Goal: Task Accomplishment & Management: Manage account settings

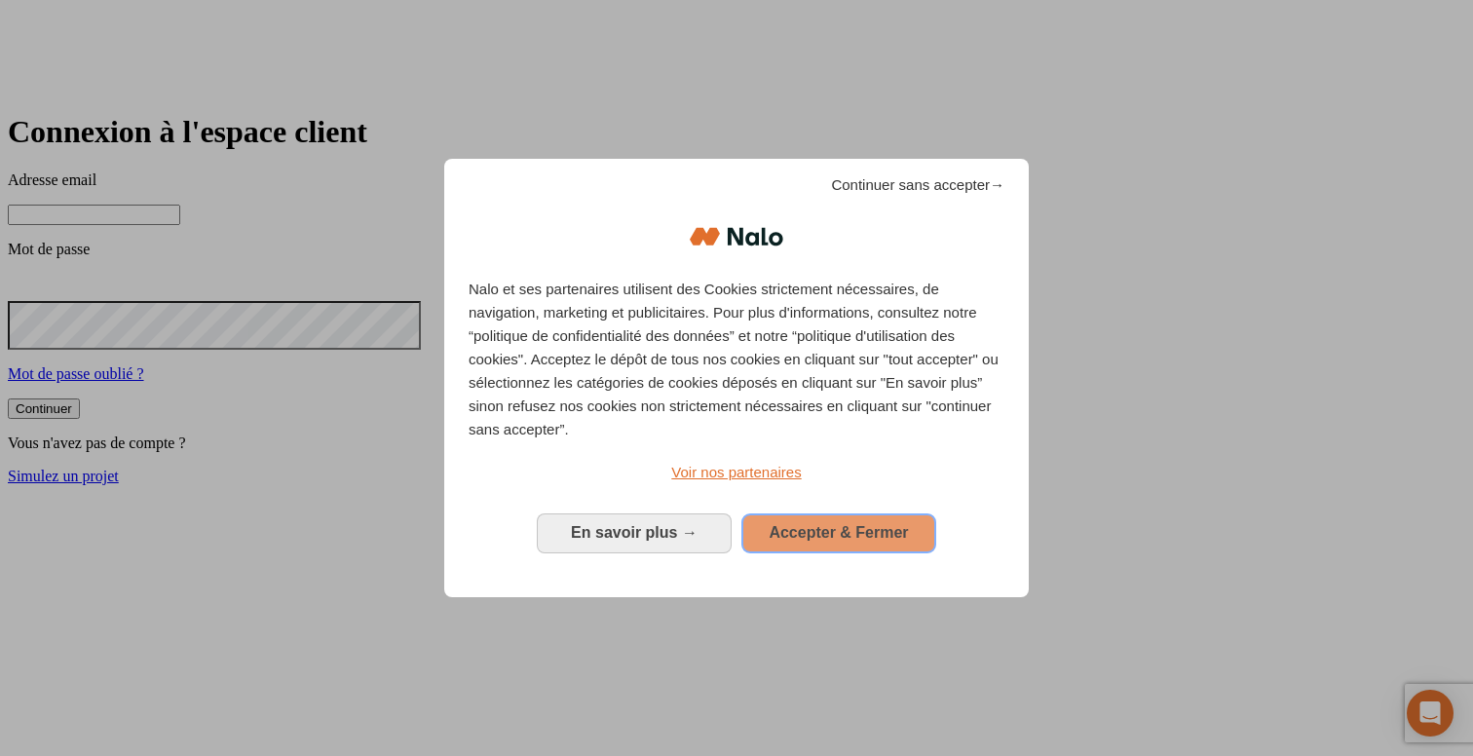
click at [870, 524] on span "Accepter & Fermer" at bounding box center [838, 532] width 139 height 17
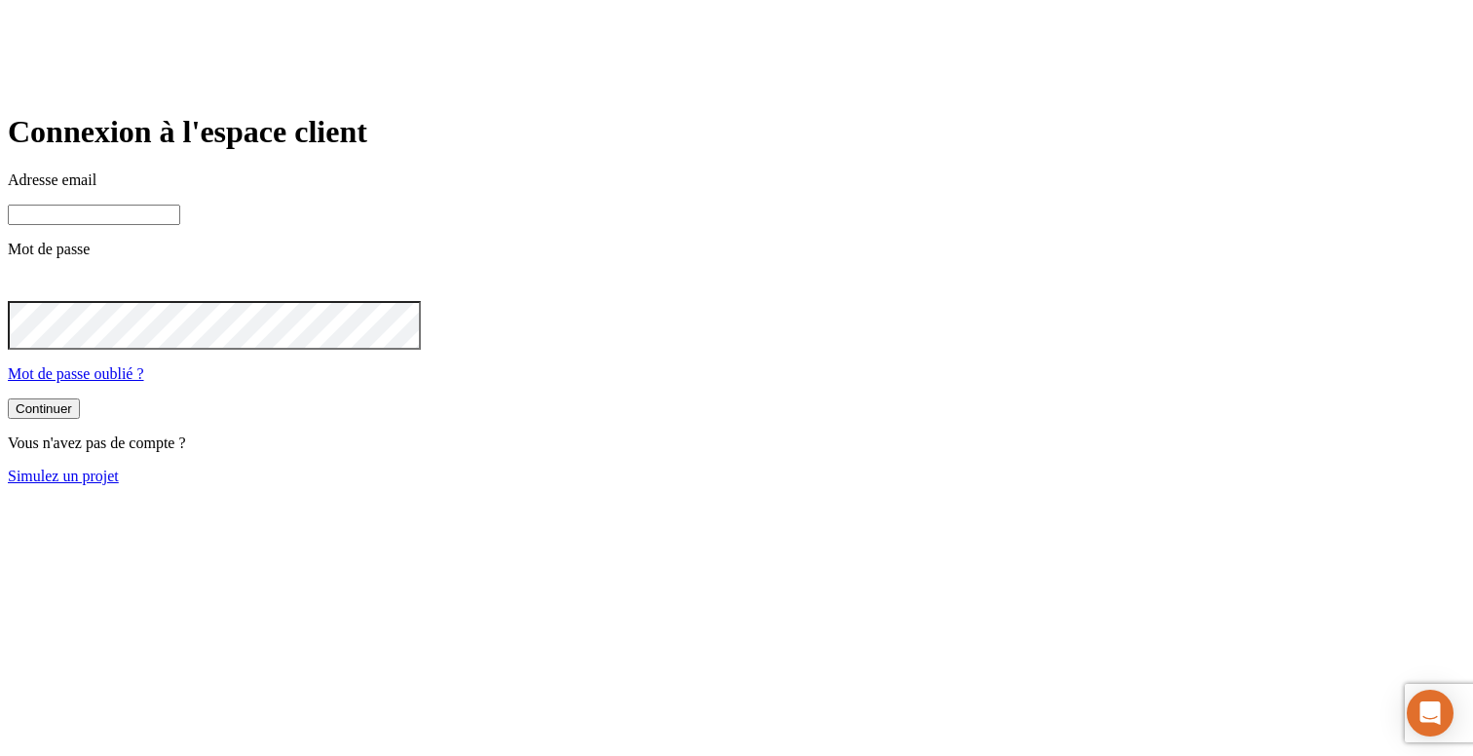
click at [180, 225] on input at bounding box center [94, 215] width 172 height 20
type input "james.bond+42@nalo.fr"
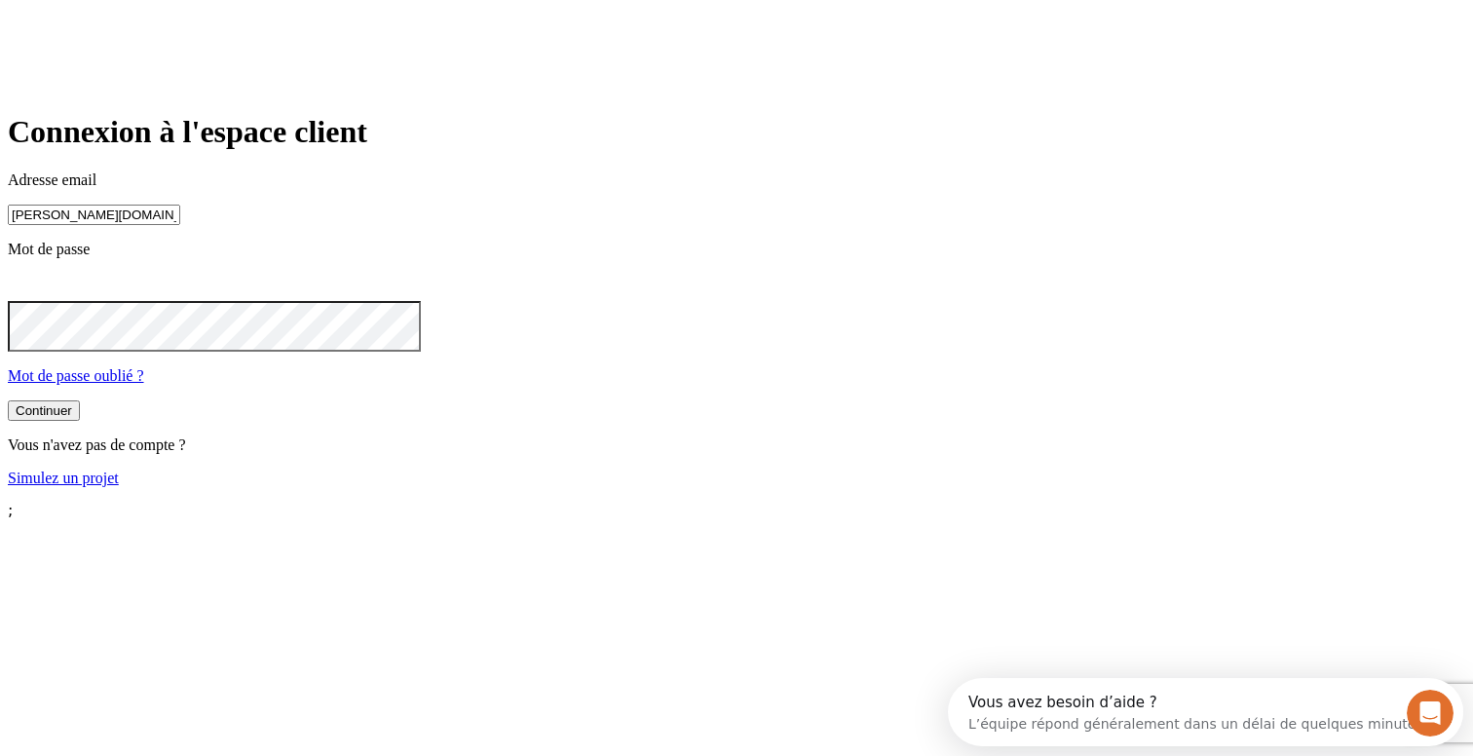
click at [72, 418] on div "Continuer" at bounding box center [44, 410] width 57 height 15
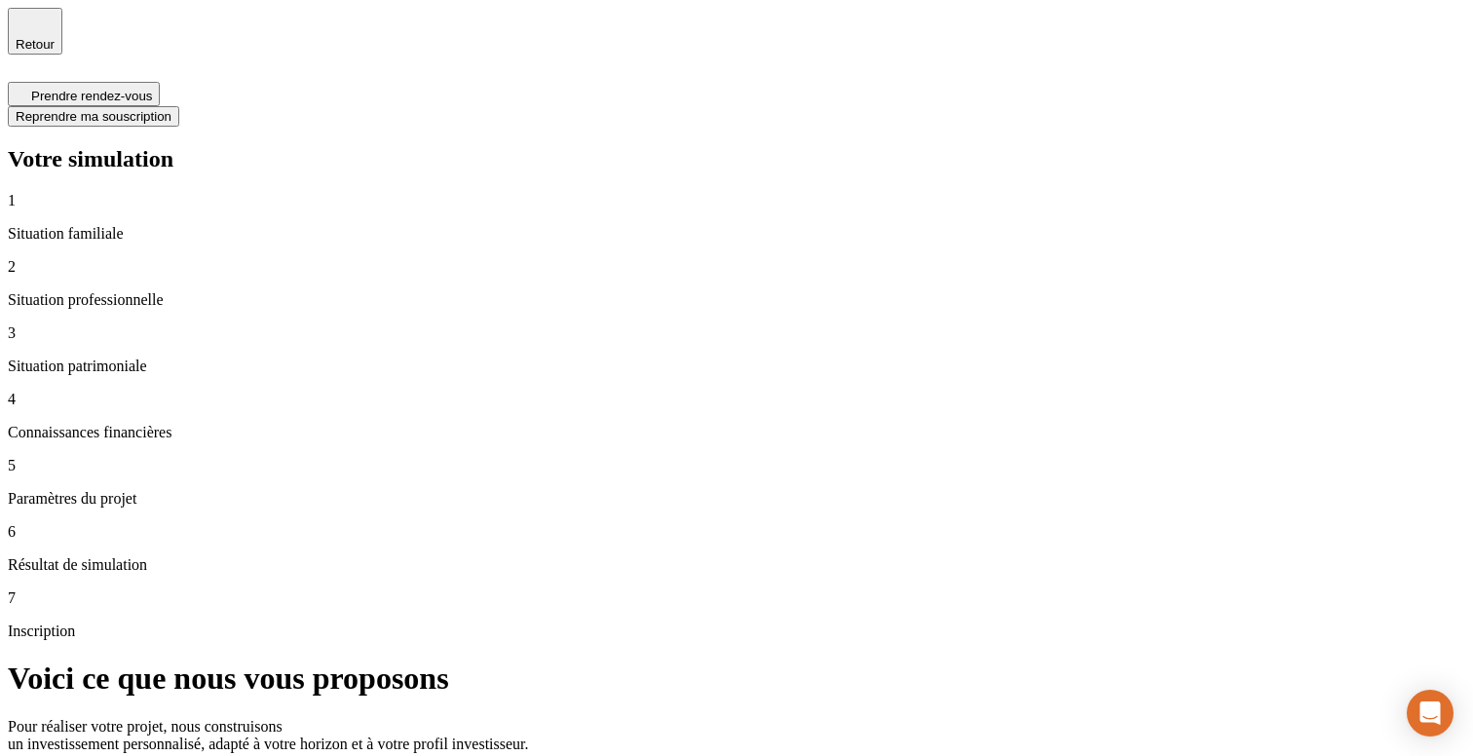
click at [55, 39] on span "Retour" at bounding box center [35, 44] width 39 height 15
click at [112, 490] on p "Paramètres du projet" at bounding box center [737, 499] width 1458 height 18
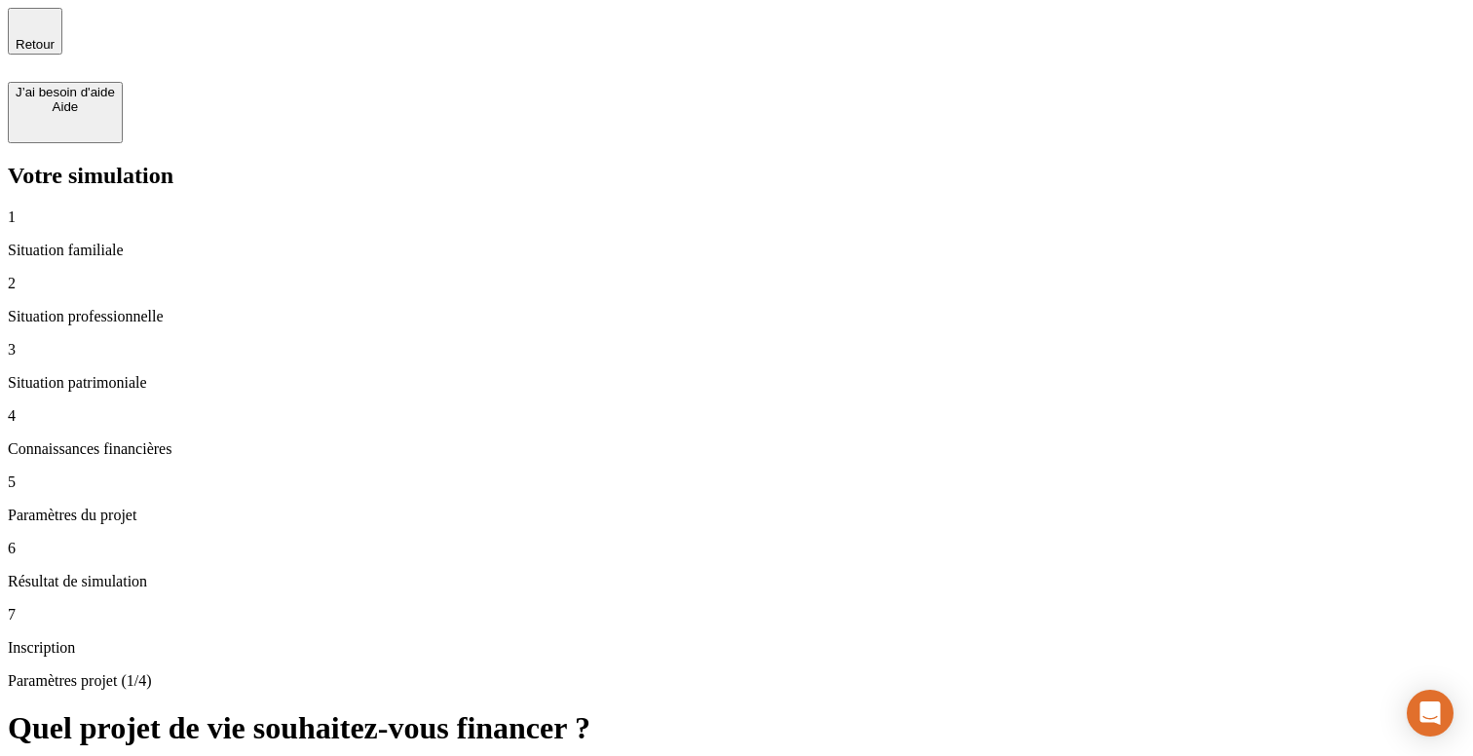
click at [55, 37] on span "Retour" at bounding box center [35, 44] width 39 height 15
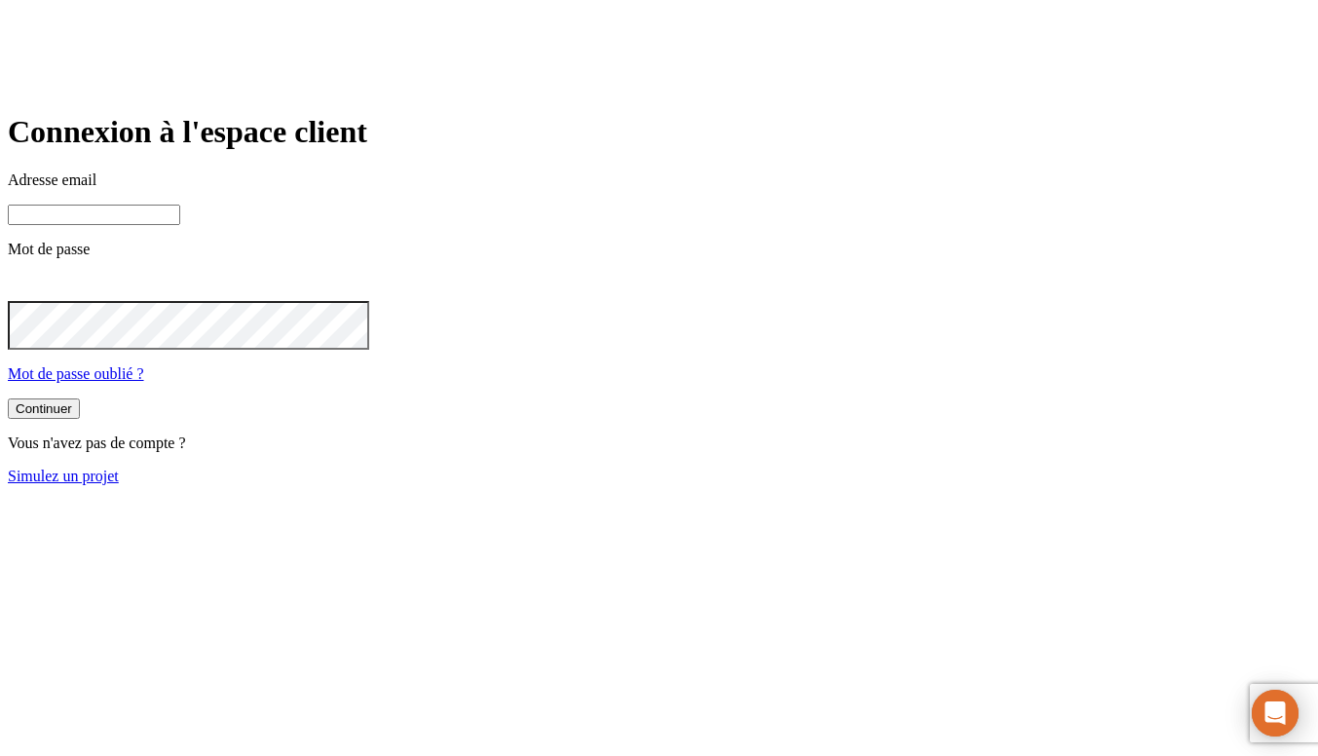
click at [180, 225] on input at bounding box center [94, 215] width 172 height 20
type input "[PERSON_NAME][DOMAIN_NAME][EMAIL_ADDRESS][DOMAIN_NAME]"
click at [80, 421] on button "Continuer" at bounding box center [44, 410] width 72 height 20
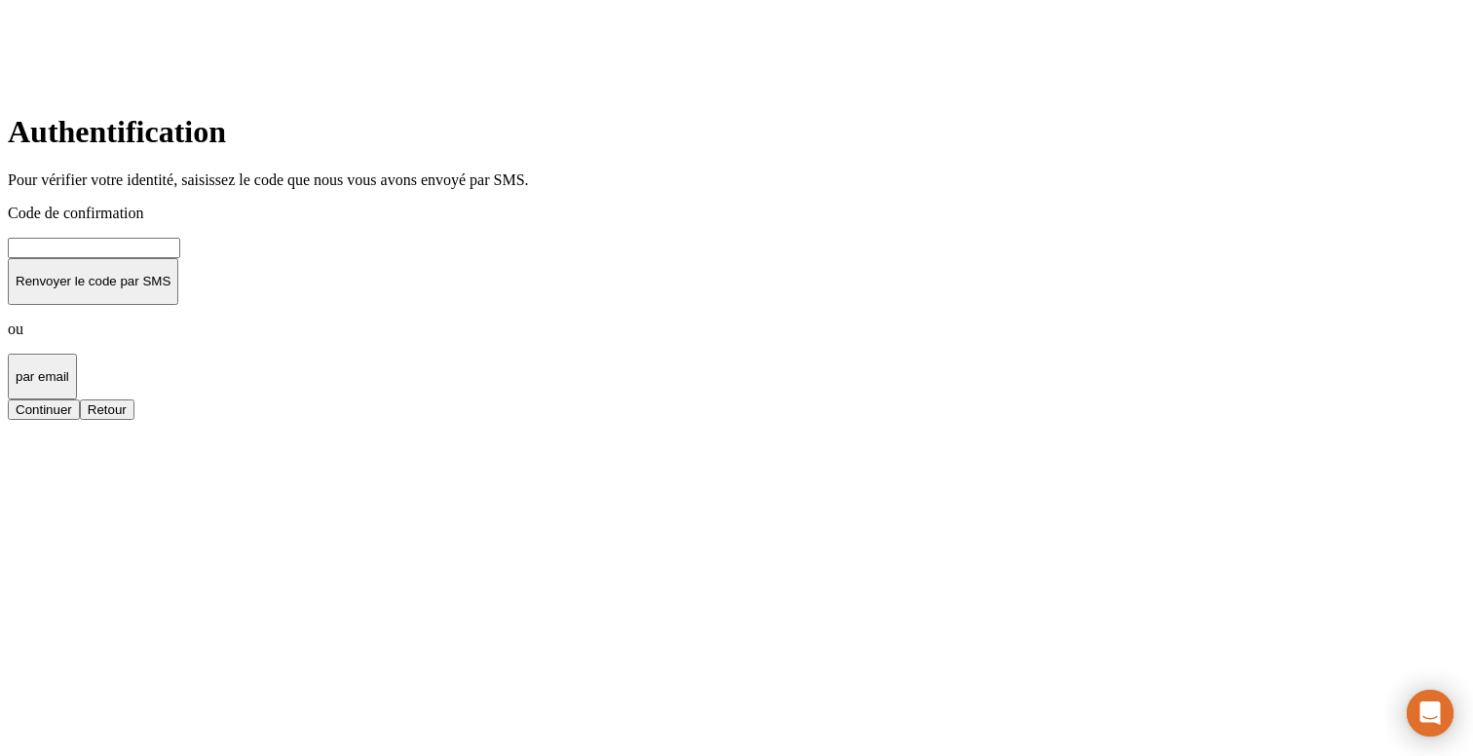
click at [180, 258] on input at bounding box center [94, 248] width 172 height 20
type input "000000"
click at [72, 417] on div "Continuer" at bounding box center [44, 409] width 57 height 15
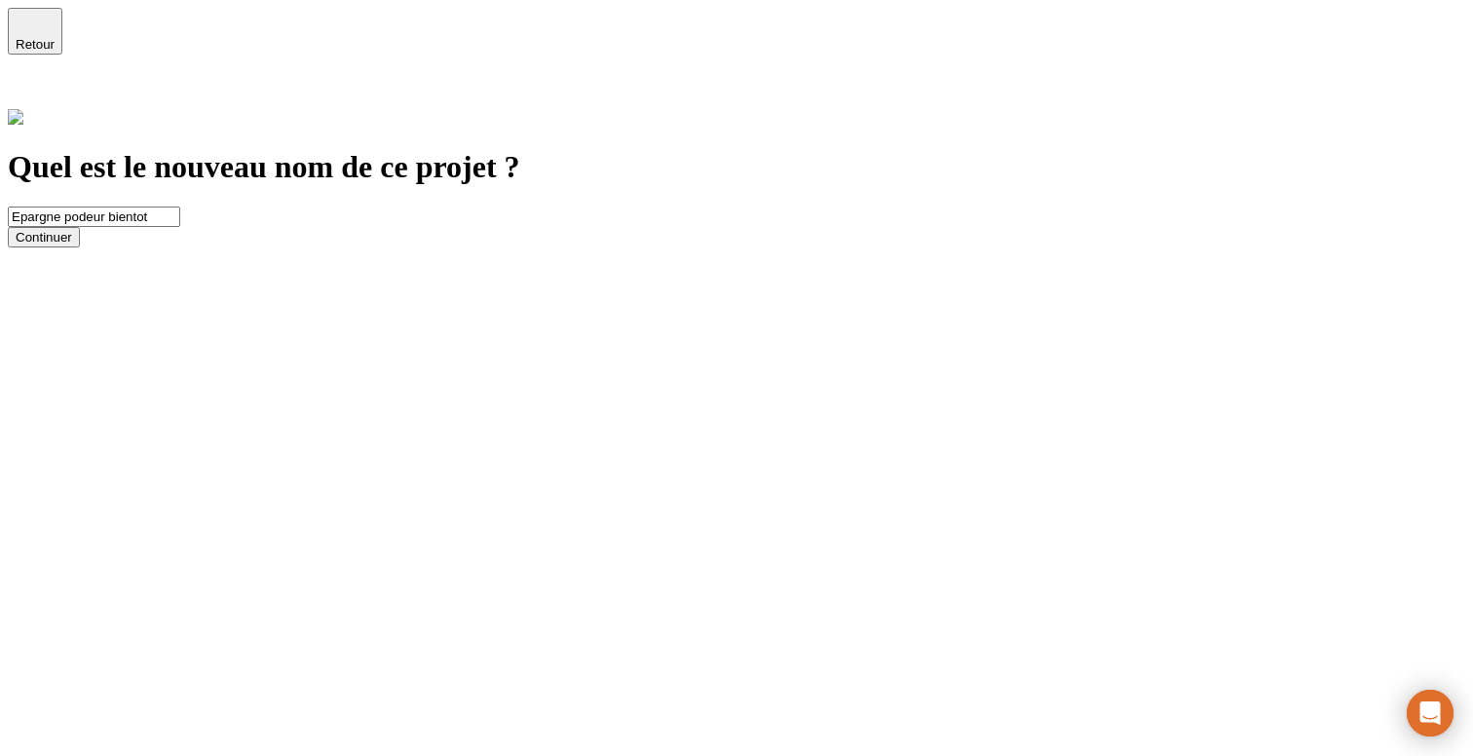
click at [180, 207] on input "Epargne podeur bientot" at bounding box center [94, 217] width 172 height 20
type input "Epargne pour bientot"
click at [80, 247] on button "Continuer" at bounding box center [44, 237] width 72 height 20
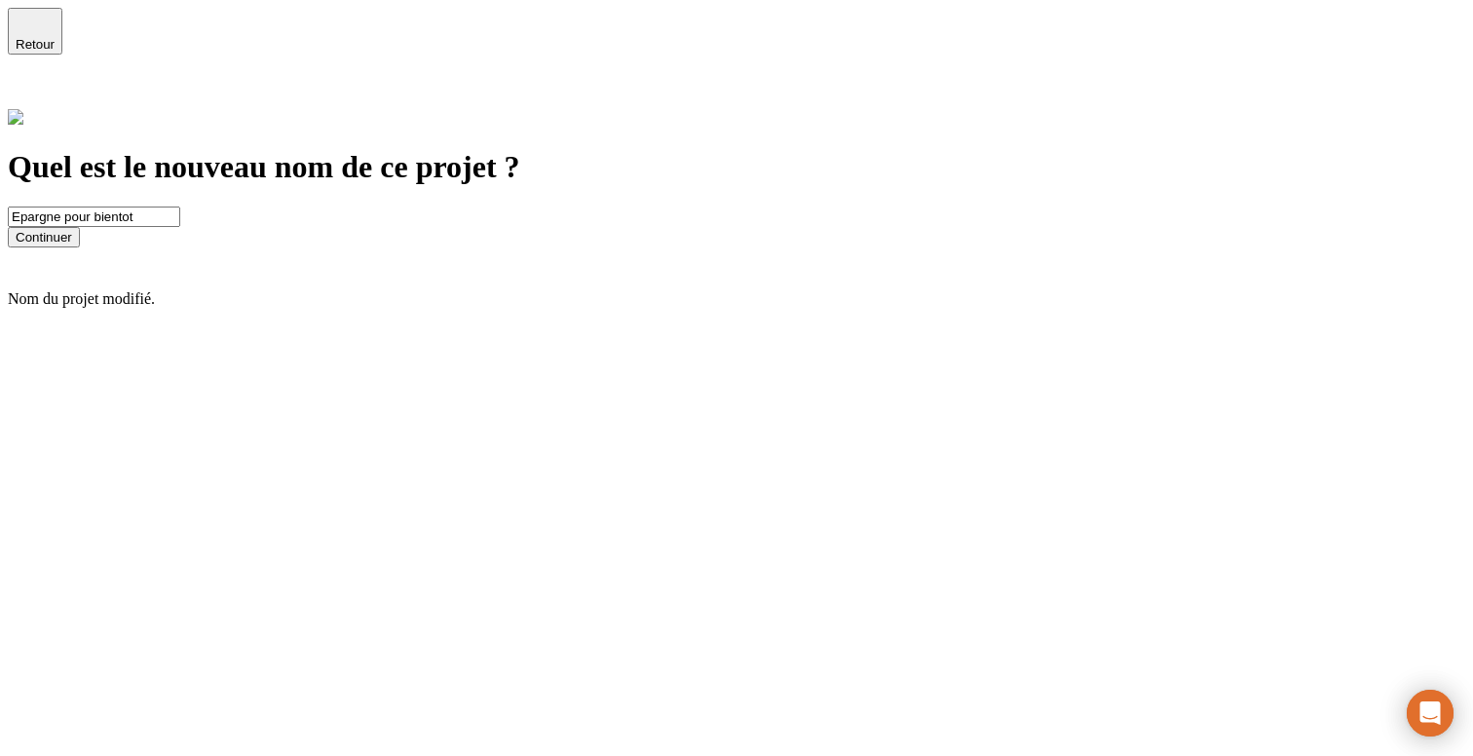
click at [180, 207] on input "Epargne pour bientot" at bounding box center [94, 217] width 172 height 20
type input "Epargne pour bientôt"
click at [80, 247] on button "Continuer" at bounding box center [44, 237] width 72 height 20
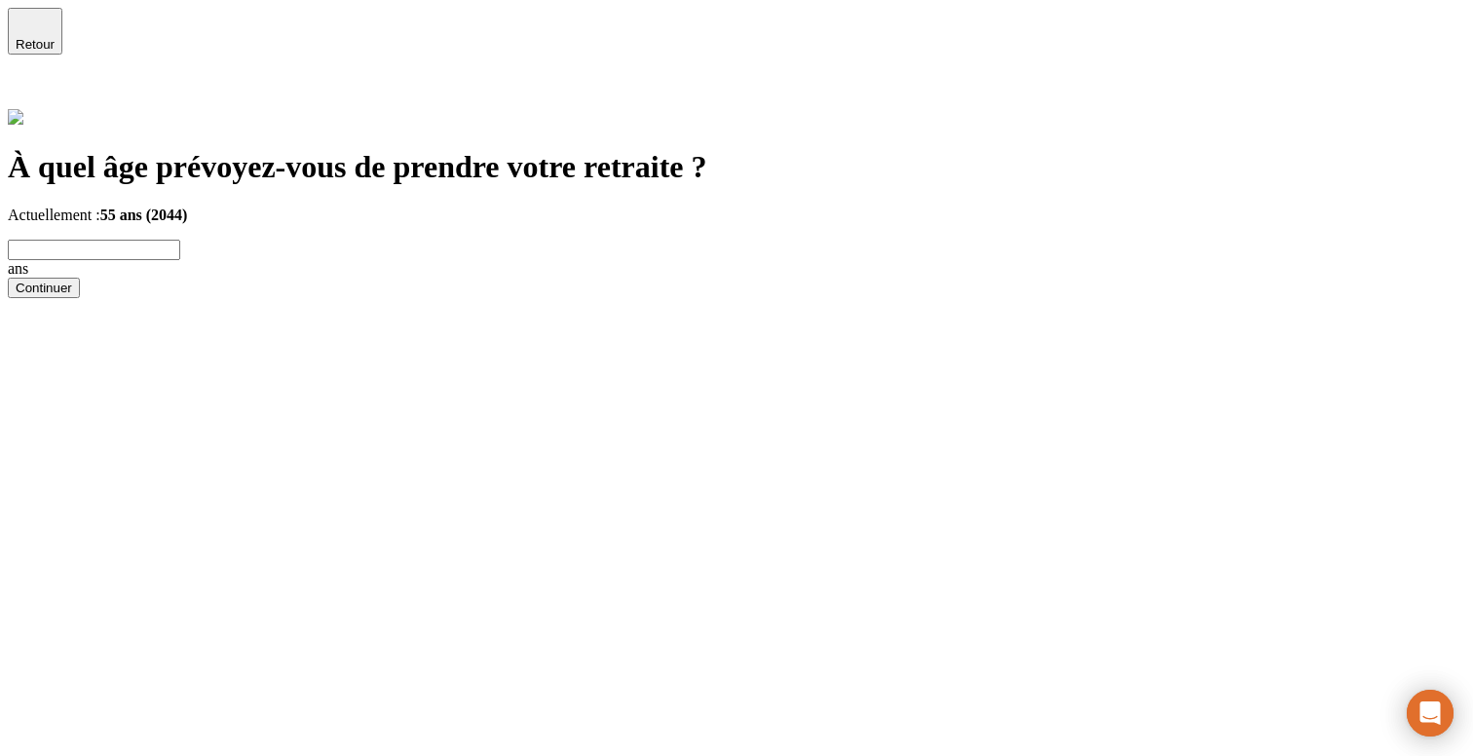
click at [523, 245] on form "ans Continuer" at bounding box center [737, 269] width 1458 height 58
click at [180, 240] on input "text" at bounding box center [94, 250] width 172 height 20
type input "50"
click at [473, 282] on div "Continuer" at bounding box center [737, 288] width 1458 height 20
click at [80, 298] on button "Continuer" at bounding box center [44, 288] width 72 height 20
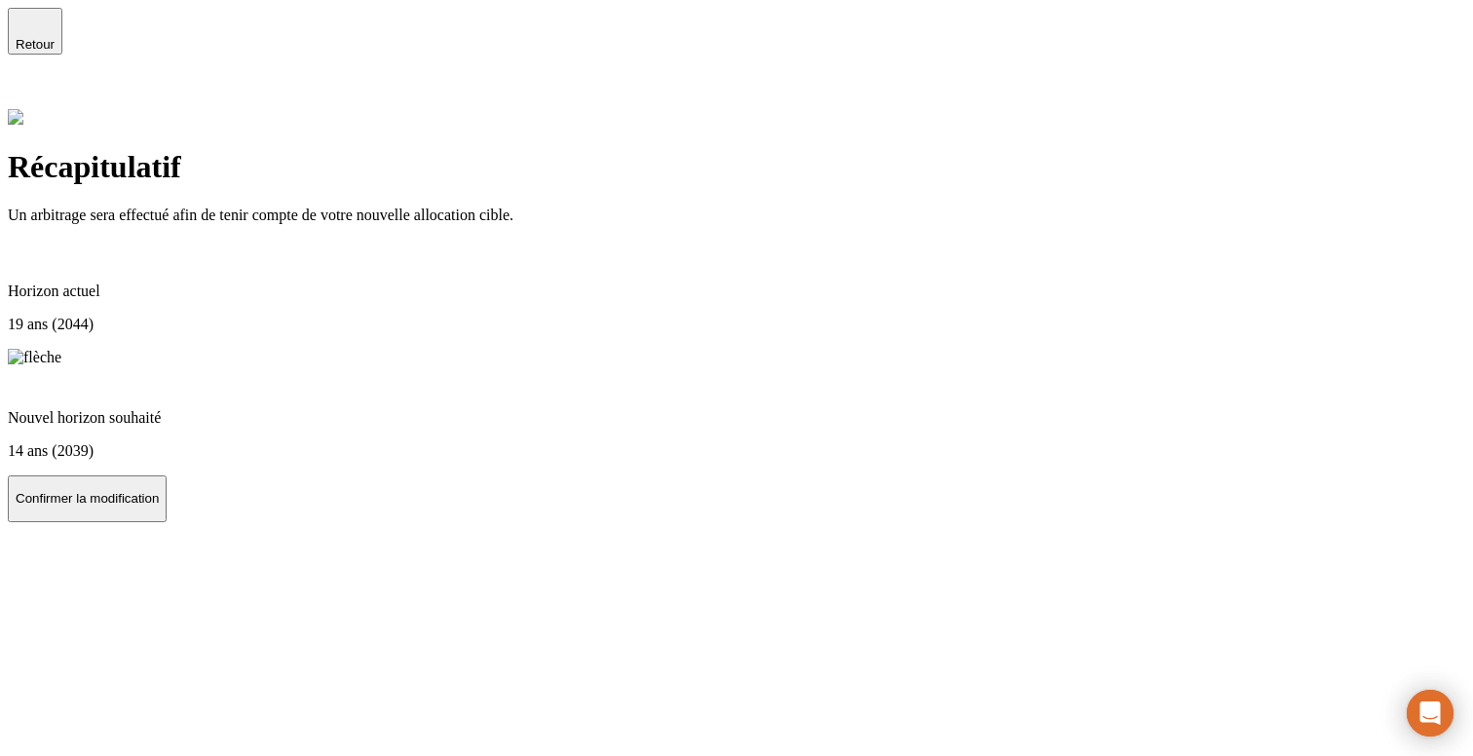
click at [167, 522] on button "Confirmer la modification" at bounding box center [87, 498] width 159 height 47
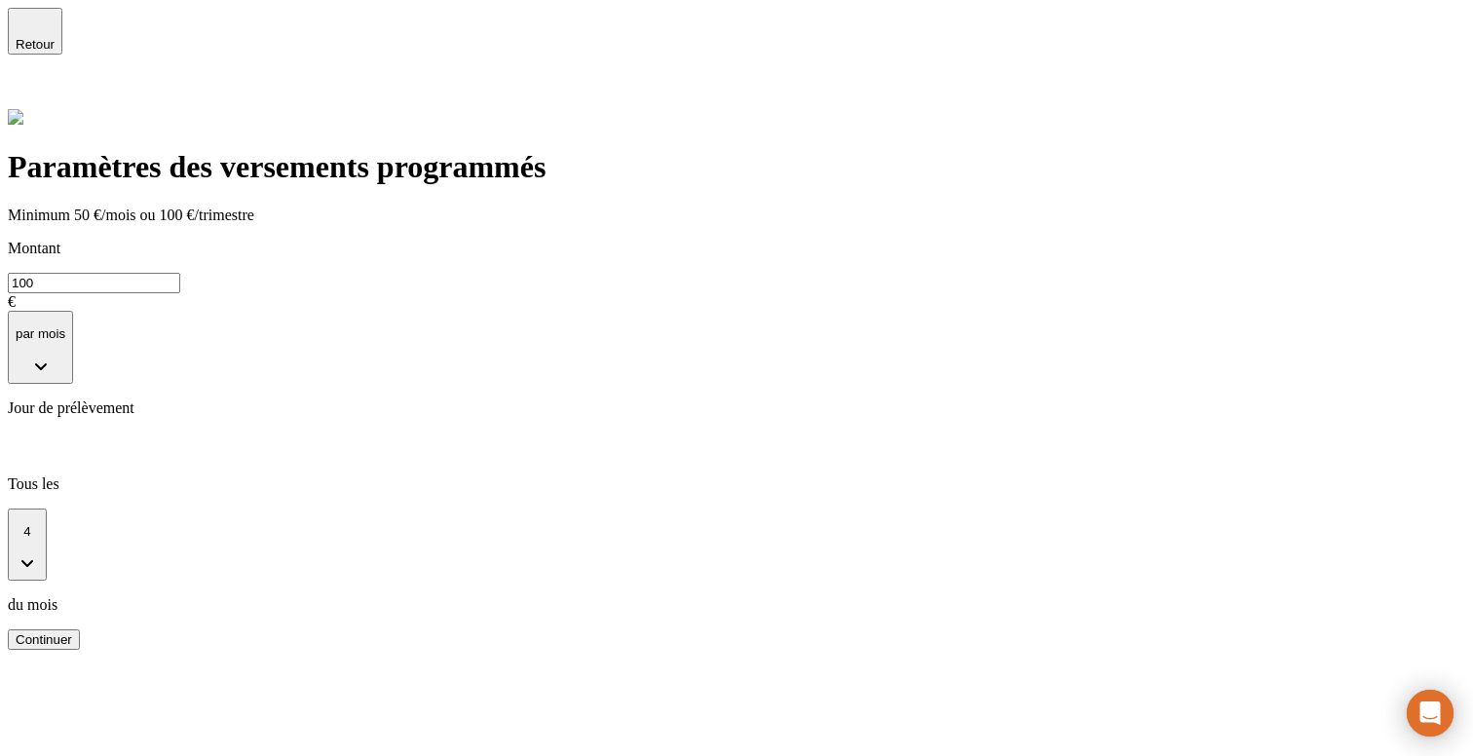
click at [31, 82] on icon at bounding box center [19, 93] width 23 height 23
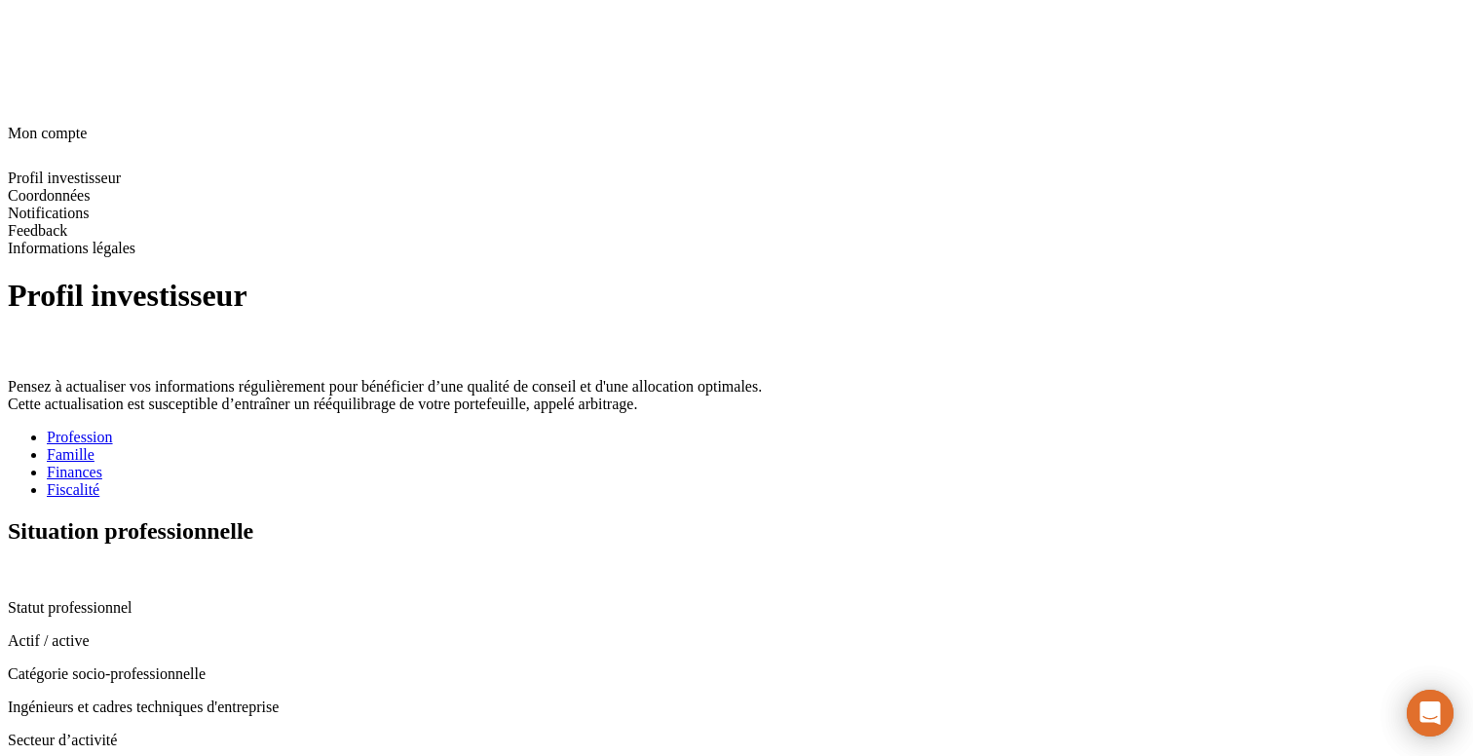
click at [500, 446] on div "Famille" at bounding box center [756, 455] width 1419 height 18
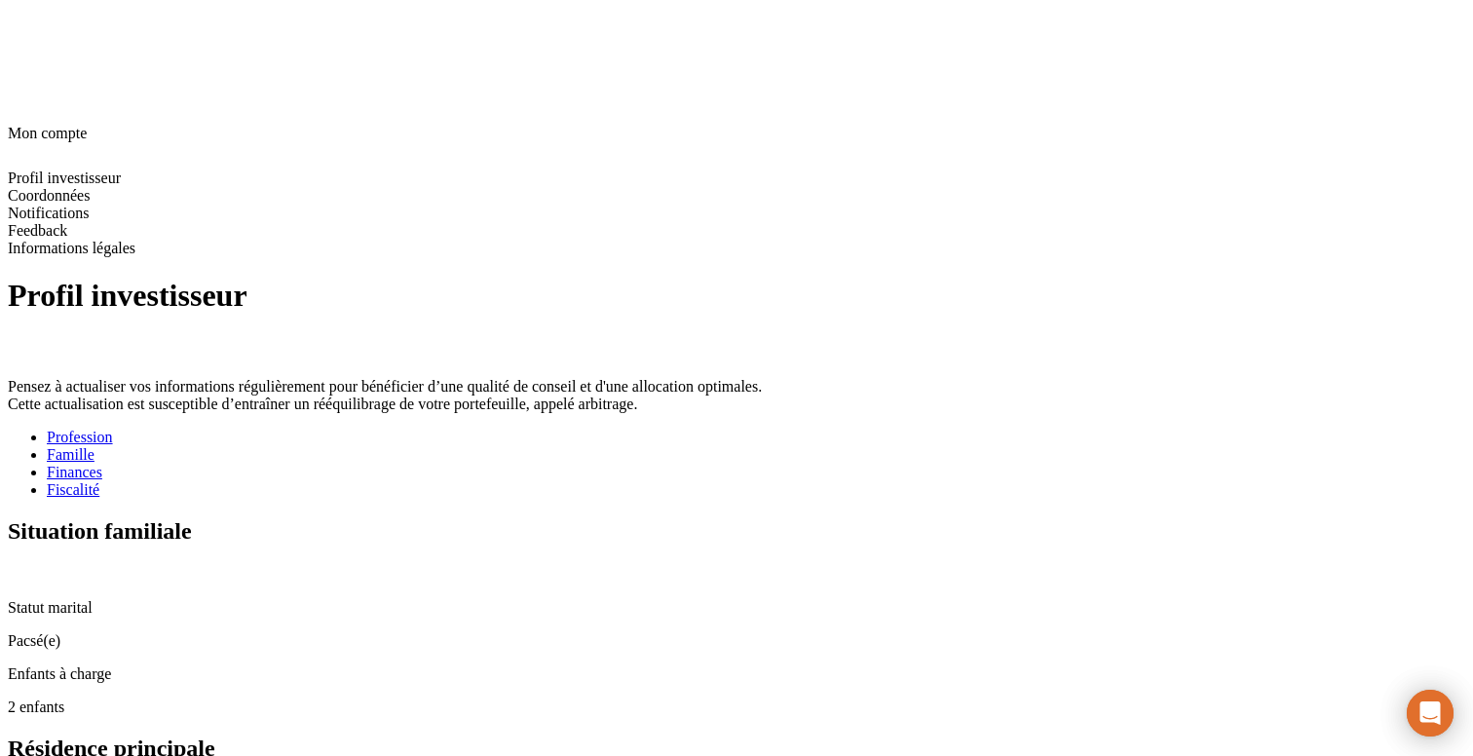
click at [21, 565] on icon at bounding box center [15, 571] width 13 height 13
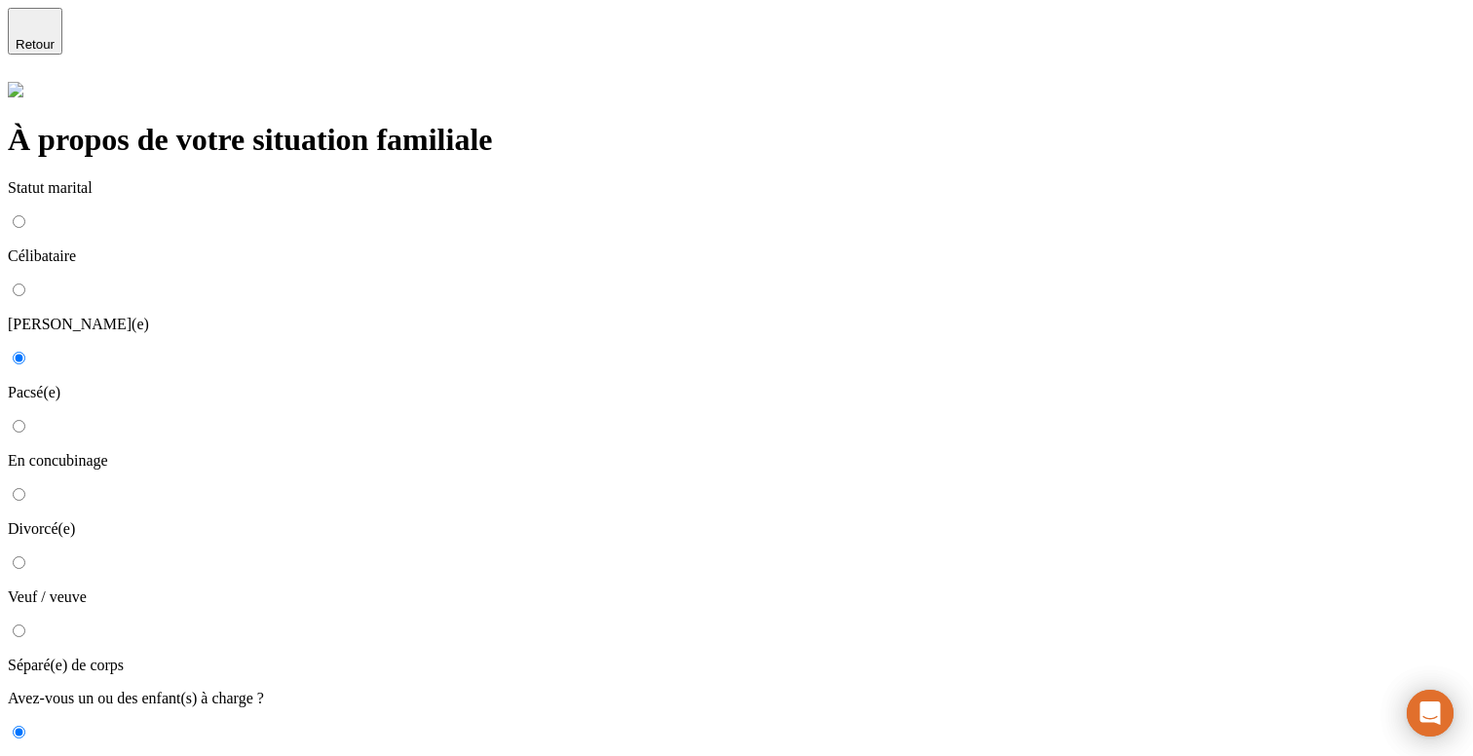
type input "3"
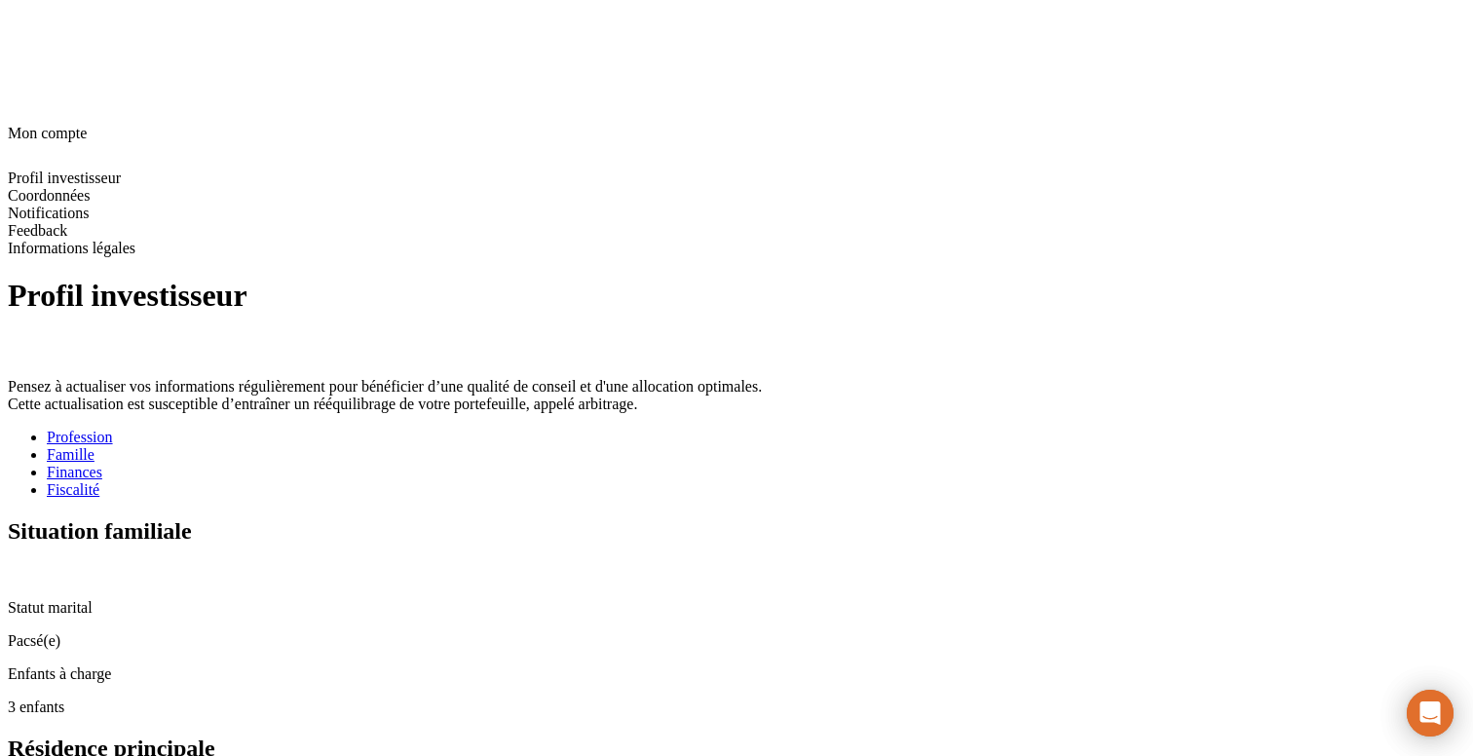
click at [727, 481] on link "Fiscalité" at bounding box center [756, 490] width 1419 height 18
click at [23, 564] on icon at bounding box center [16, 572] width 16 height 16
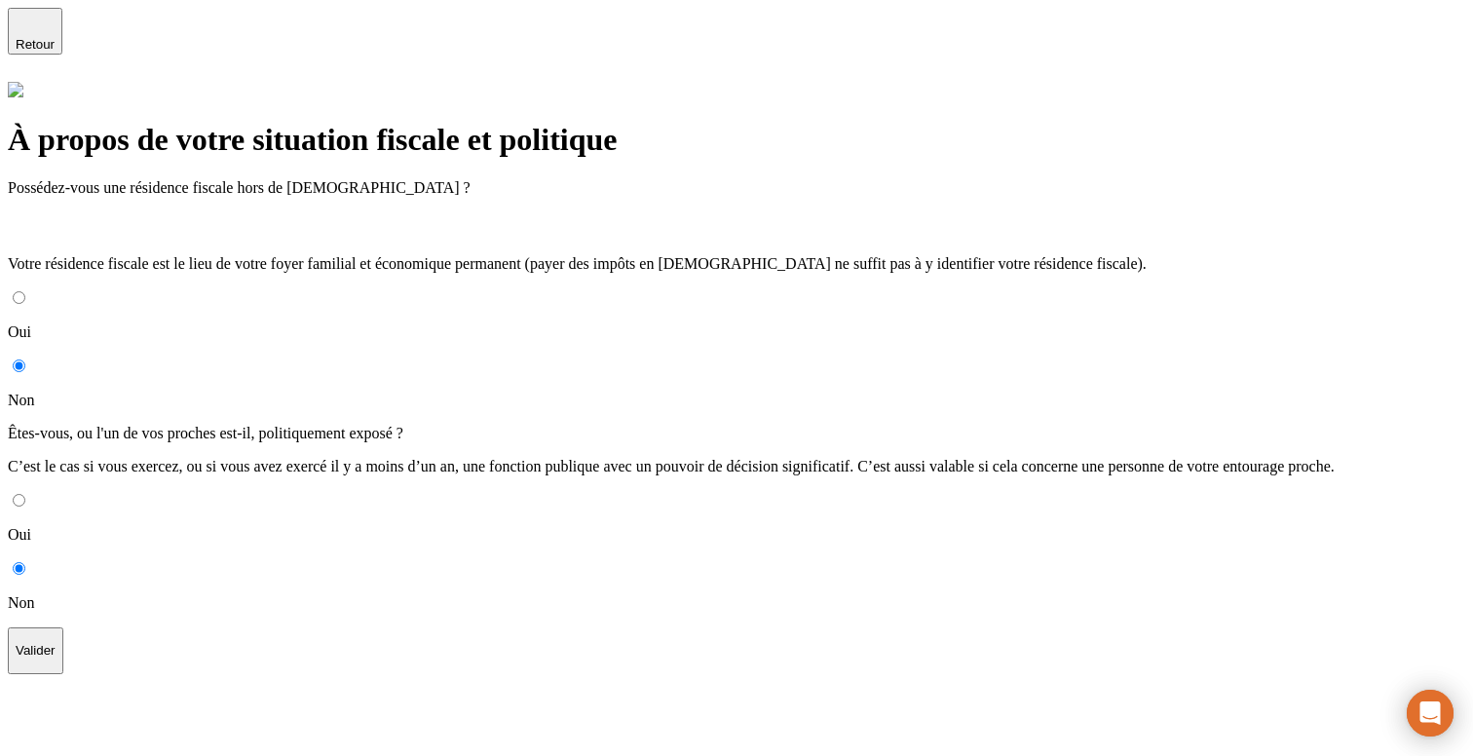
click at [55, 37] on span "Retour" at bounding box center [35, 44] width 39 height 15
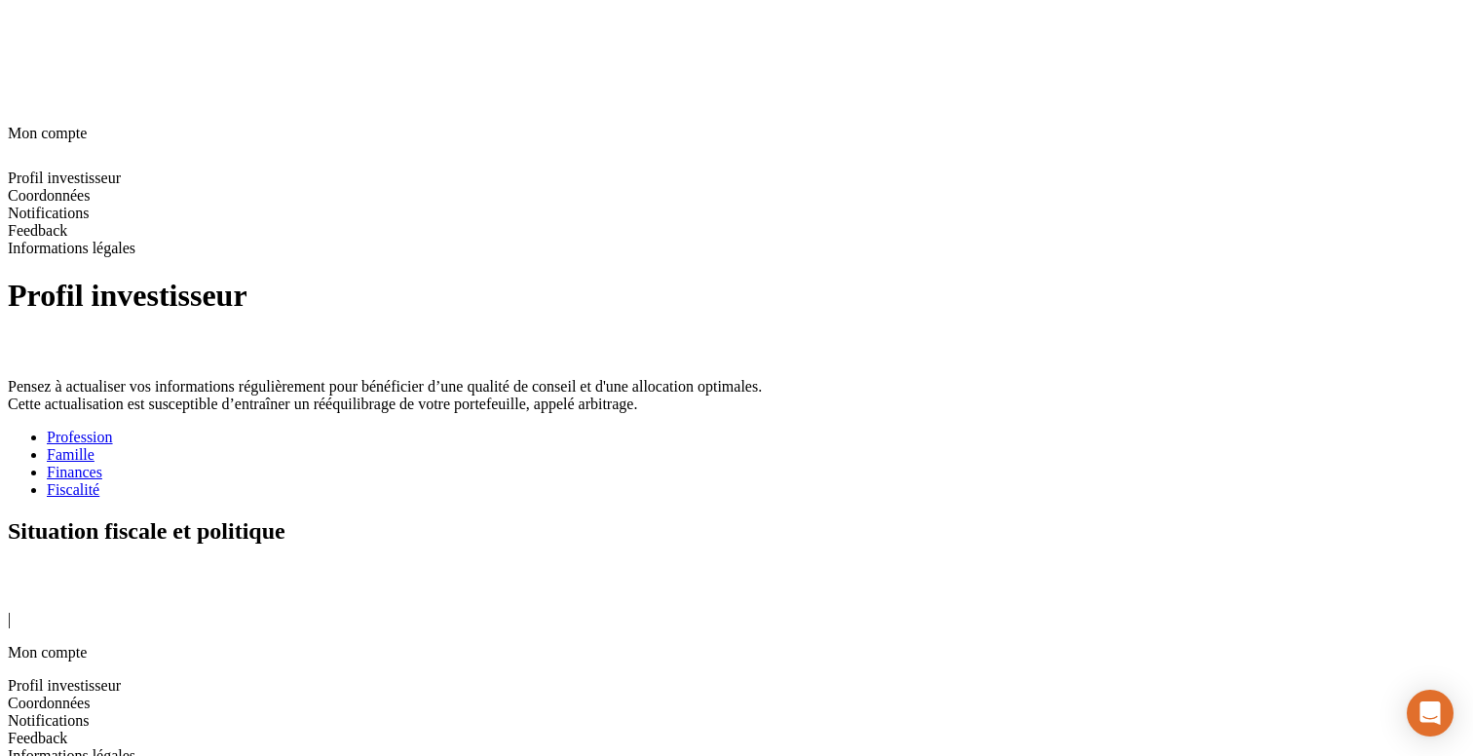
click at [613, 464] on div "Finances" at bounding box center [756, 473] width 1419 height 18
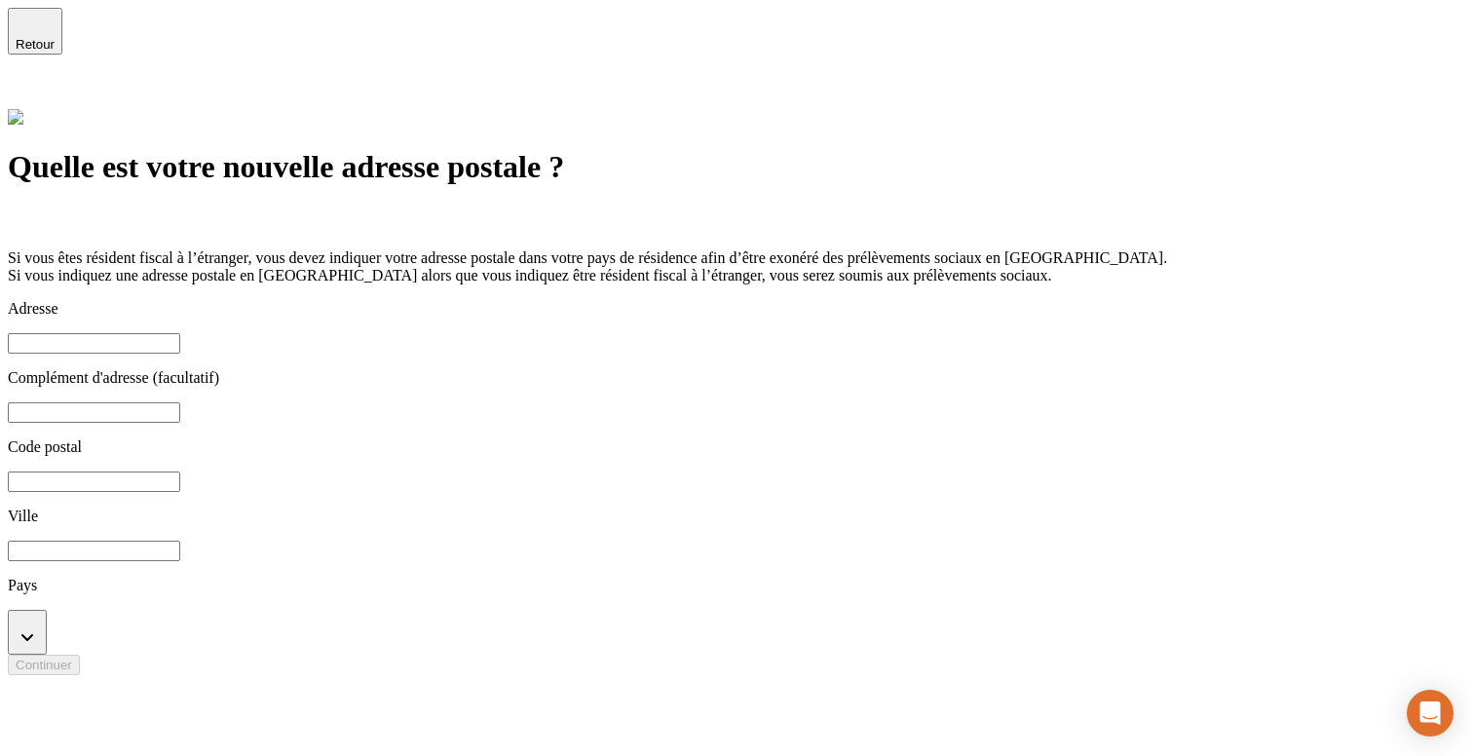
click at [50, 42] on div "Retour" at bounding box center [35, 31] width 39 height 41
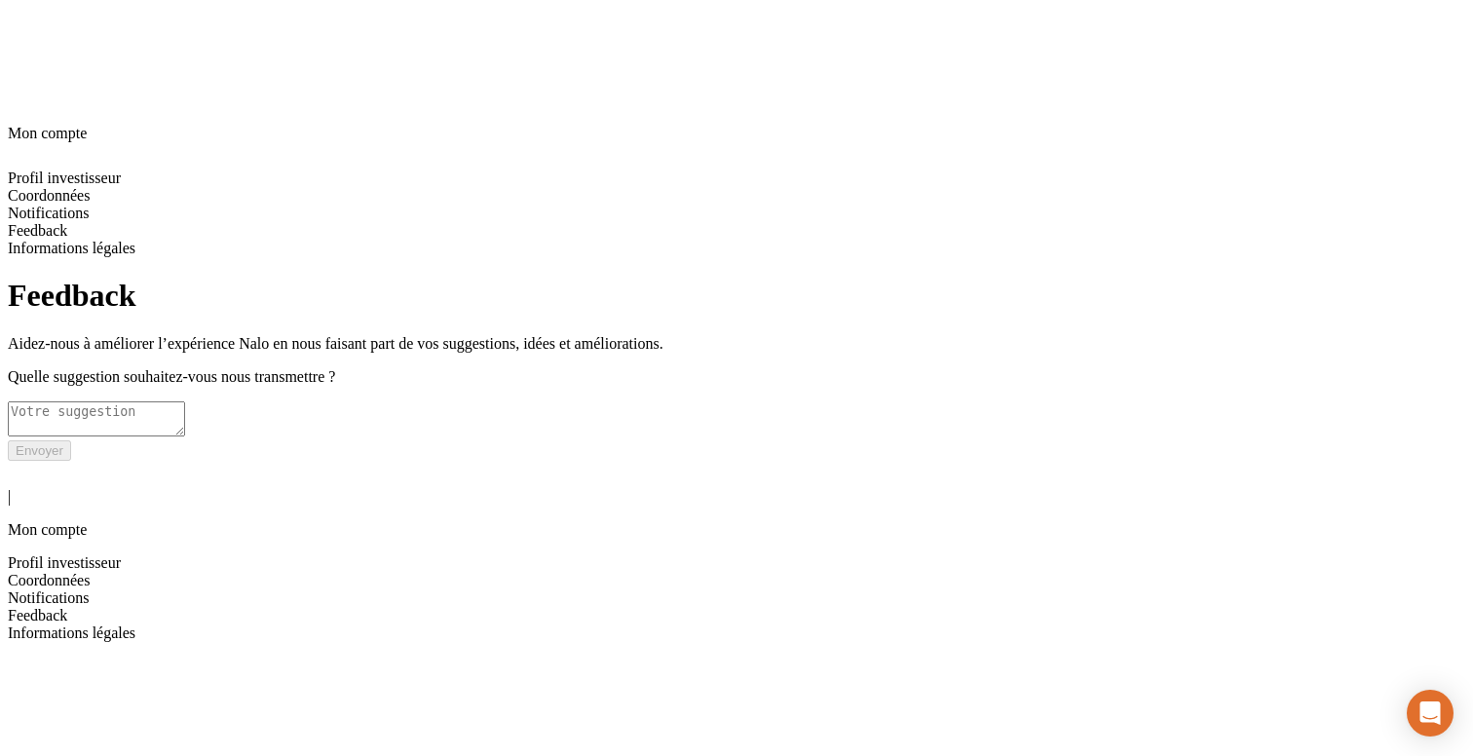
click at [135, 625] on span "Informations légales" at bounding box center [72, 633] width 128 height 17
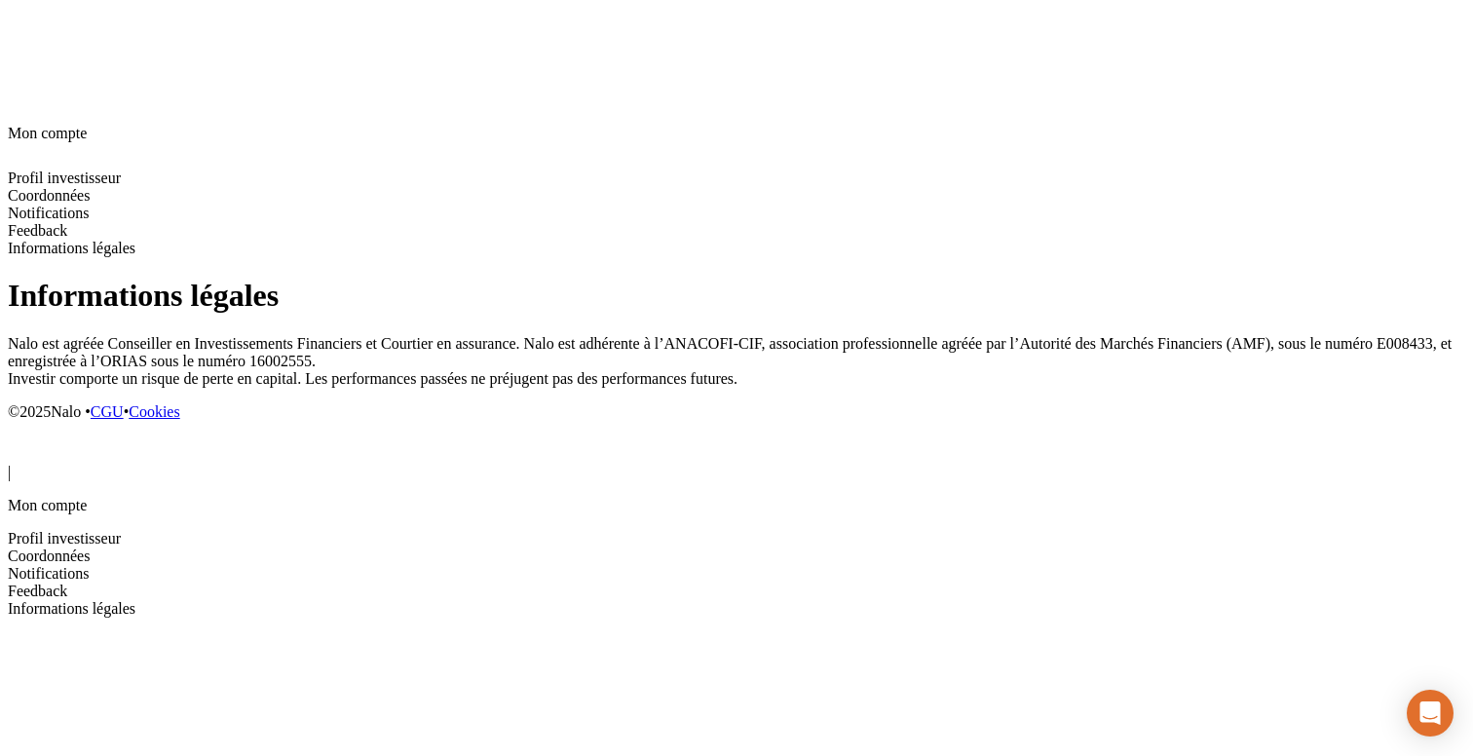
click at [31, 437] on icon at bounding box center [19, 448] width 23 height 23
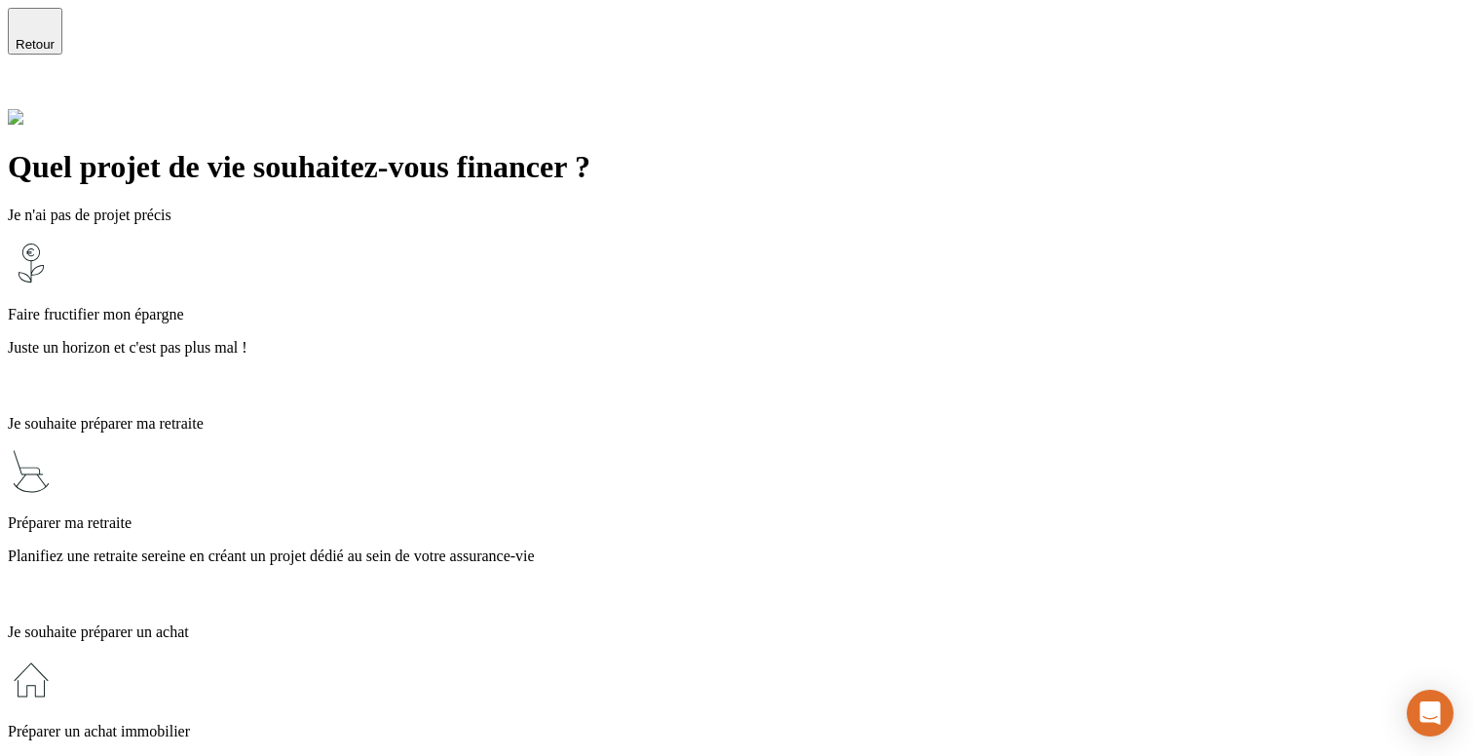
click at [530, 339] on p "Juste un horizon et c'est pas plus mal !" at bounding box center [737, 348] width 1458 height 18
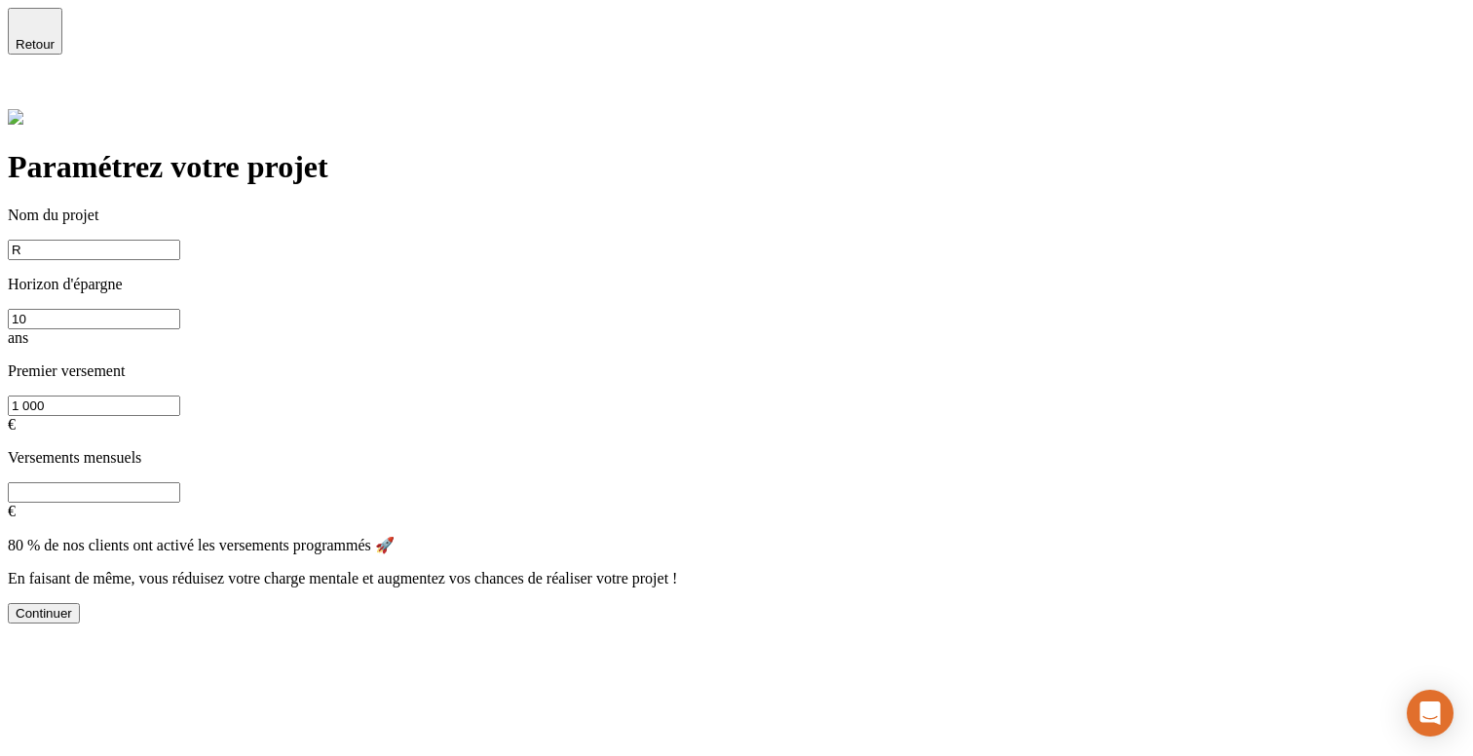
type input "r"
type input "fruct"
type input "Money"
click at [80, 603] on button "Continuer" at bounding box center [44, 613] width 72 height 20
type input "0"
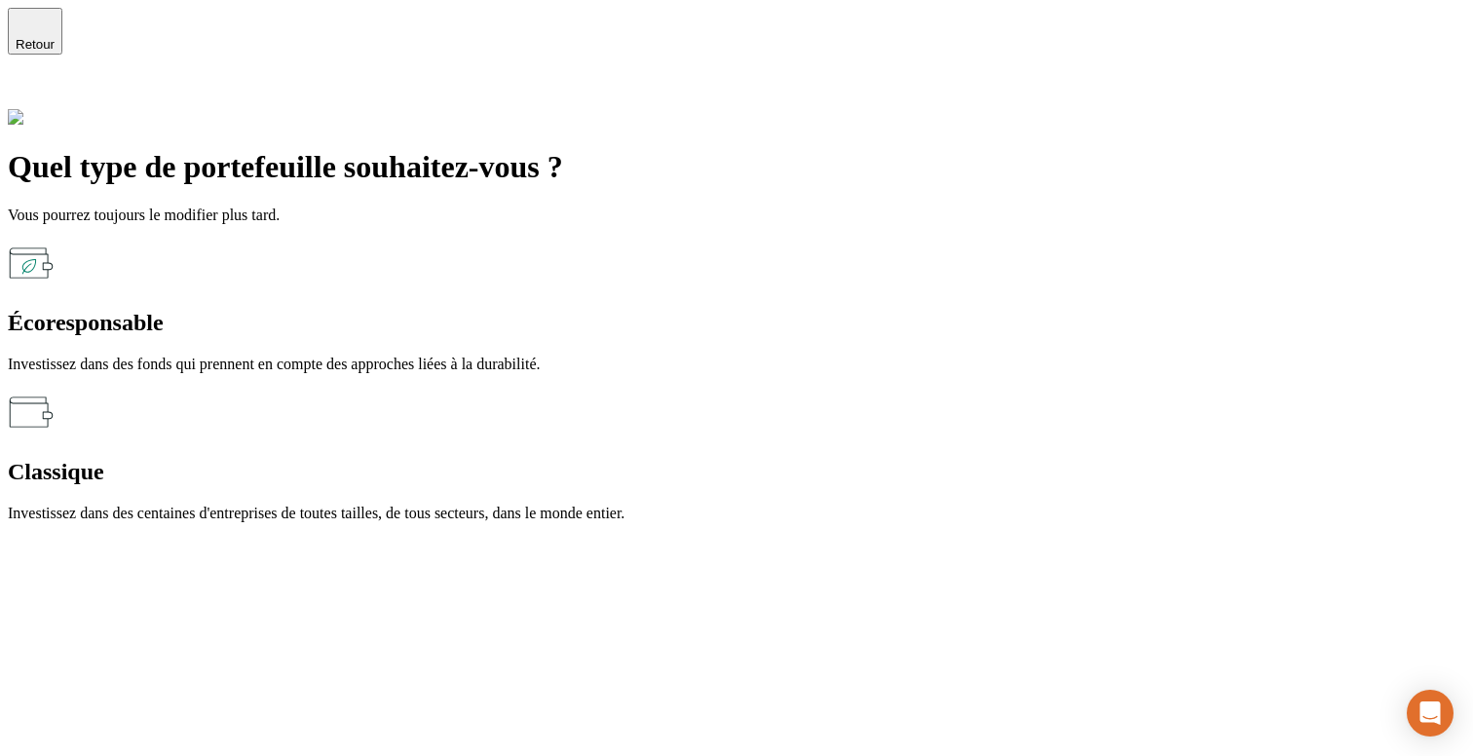
click at [513, 356] on p "Investissez dans des fonds qui prennent en compte des approches liées à la dura…" at bounding box center [737, 365] width 1458 height 18
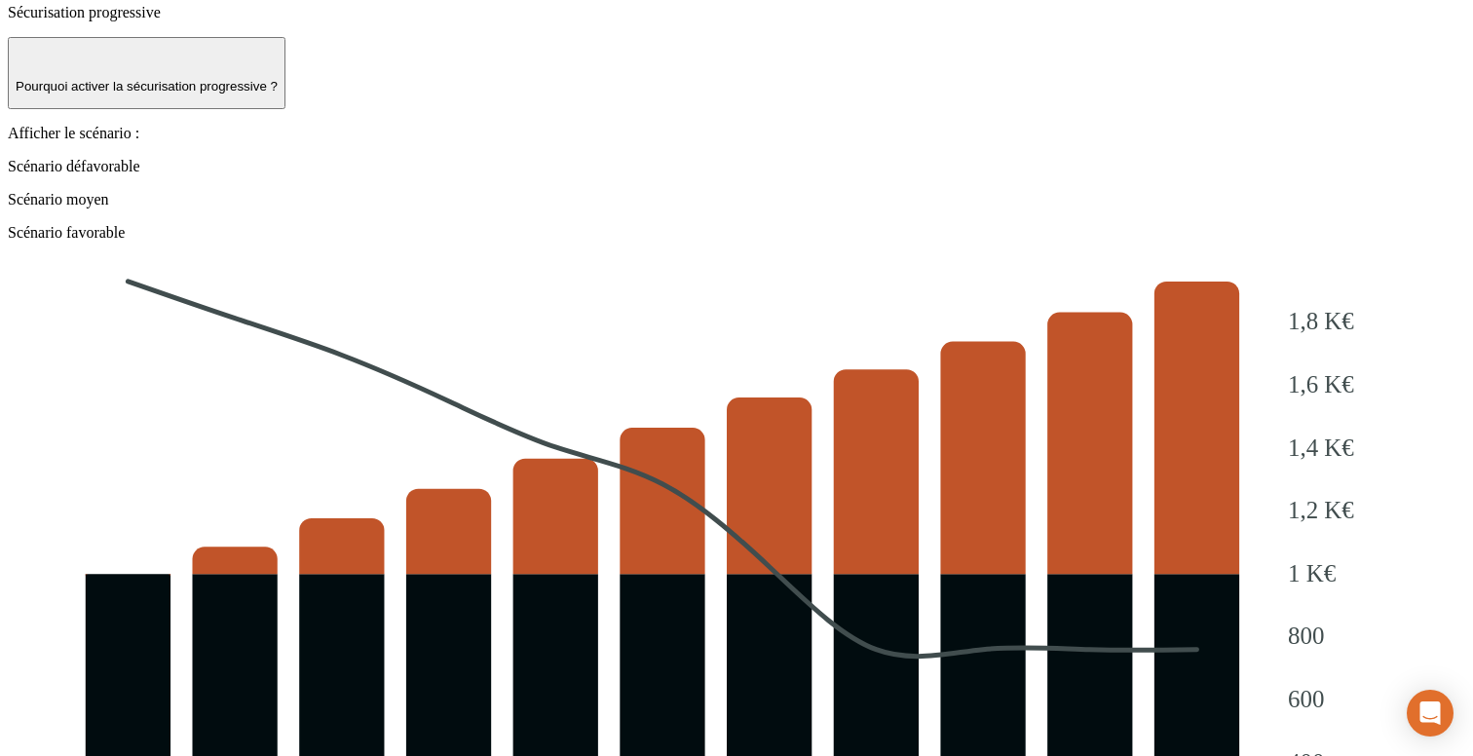
scroll to position [2238, 0]
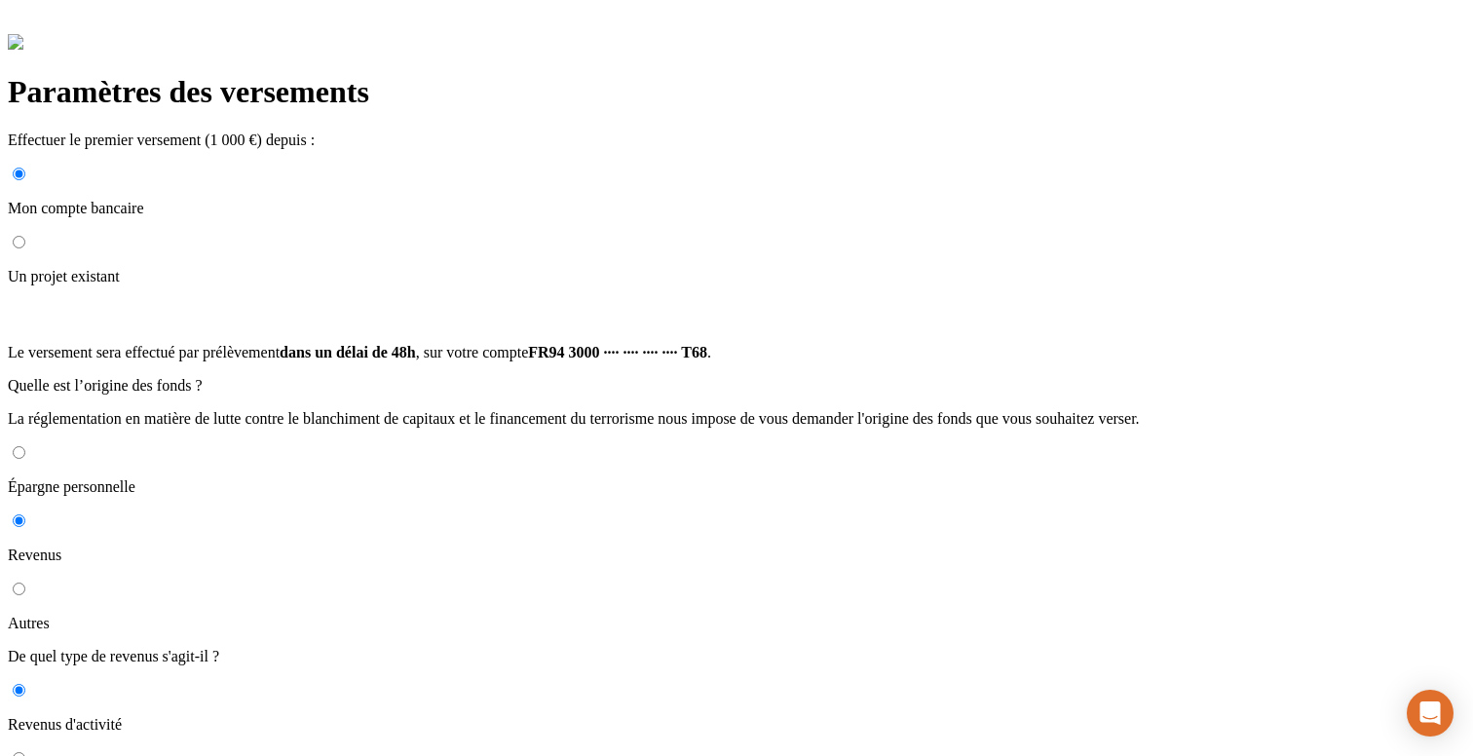
scroll to position [208, 0]
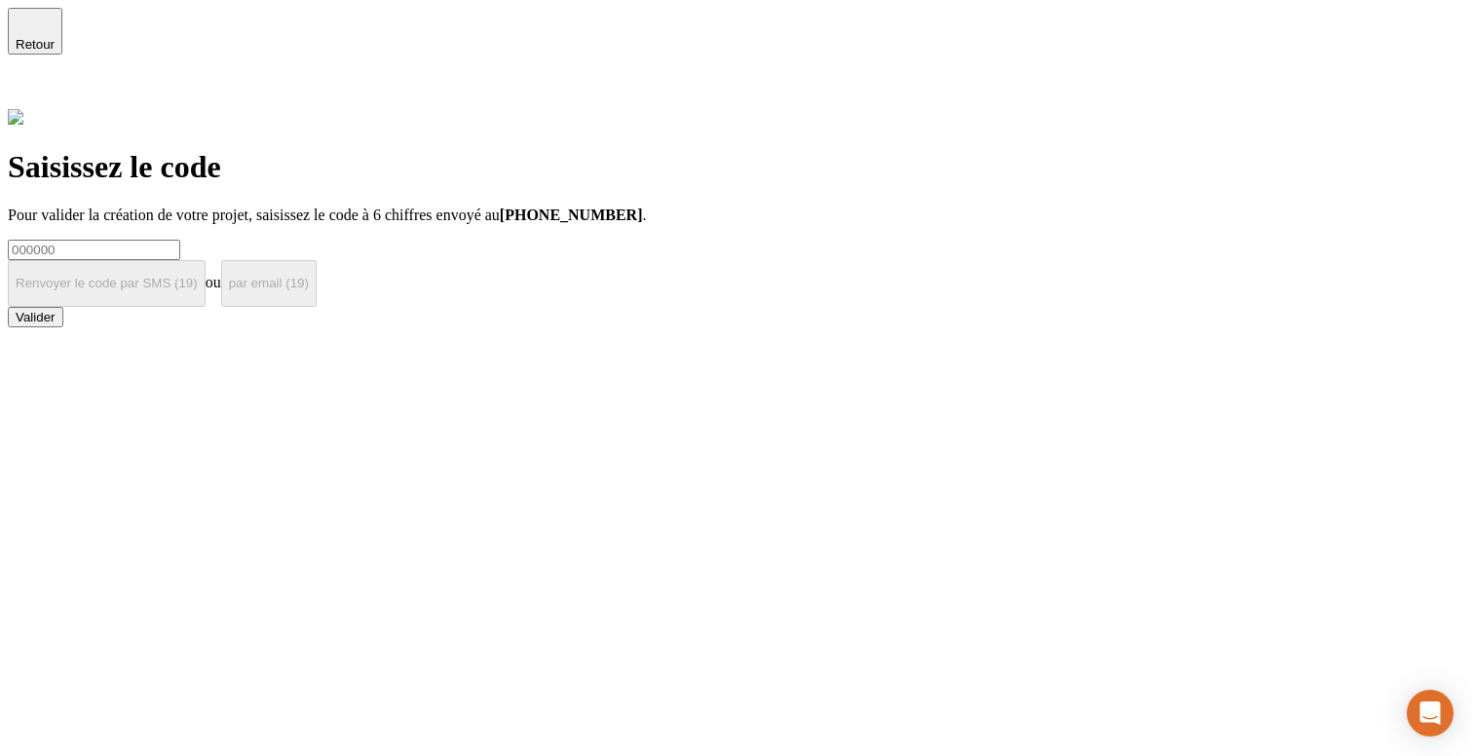
click at [180, 240] on input at bounding box center [94, 250] width 172 height 20
click at [56, 324] on div "Valider" at bounding box center [36, 317] width 40 height 15
click at [180, 240] on input "000009" at bounding box center [94, 250] width 172 height 20
type input "000000"
click at [56, 324] on div "Valider" at bounding box center [36, 317] width 40 height 15
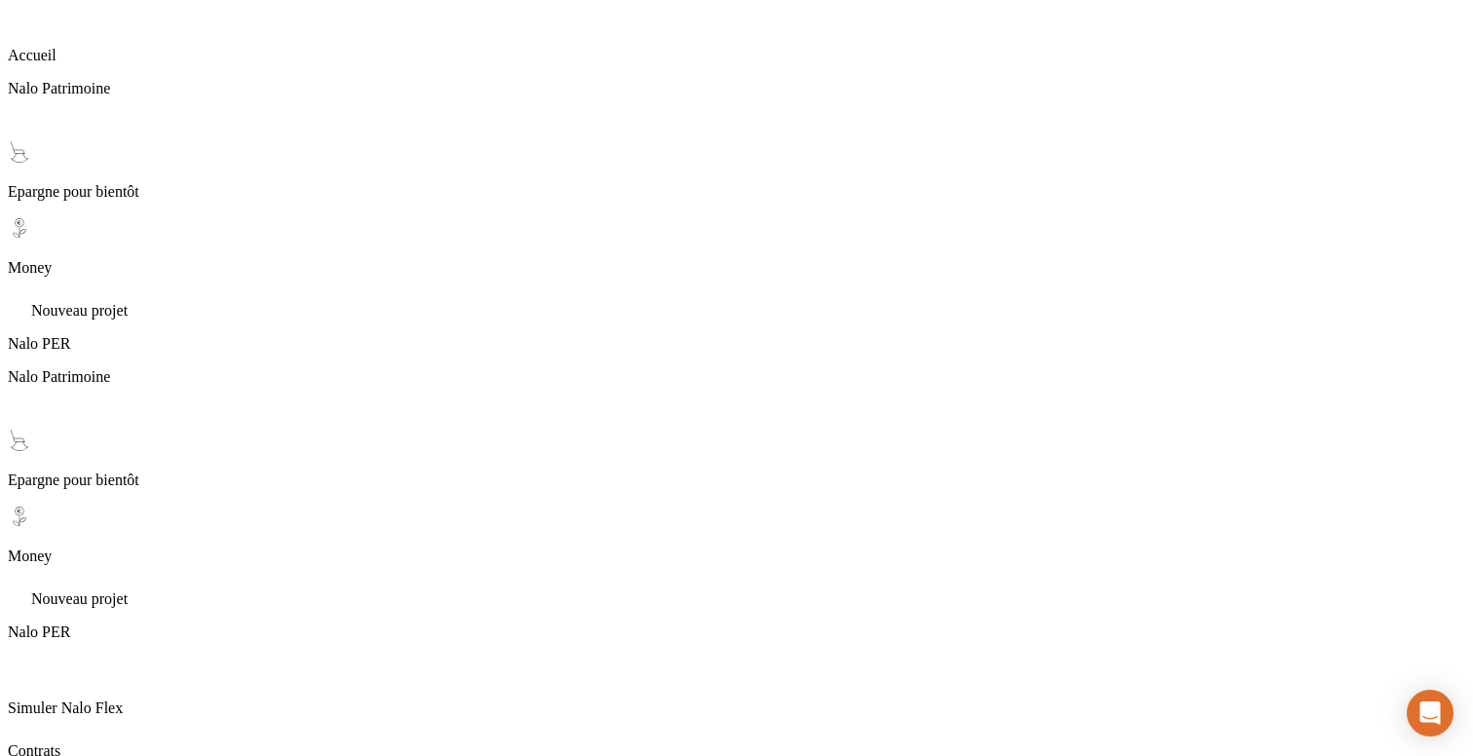
scroll to position [150, 0]
